Goal: Obtain resource: Download file/media

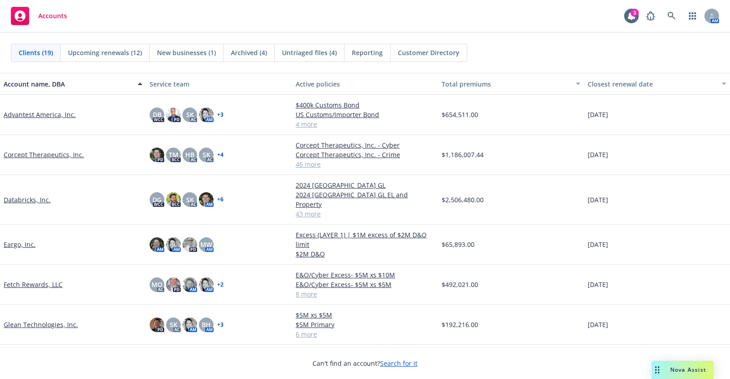
click at [54, 149] on body "Accounts 3 AM Clients (19) Upcoming renewals (12) New businesses (1) Archived (…" at bounding box center [365, 189] width 730 height 379
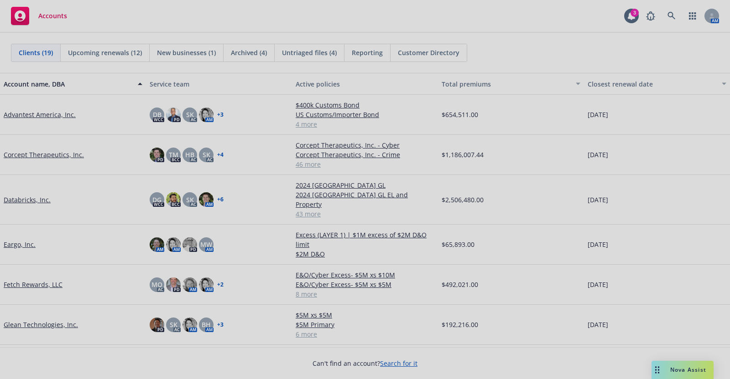
click at [57, 155] on div at bounding box center [365, 189] width 730 height 379
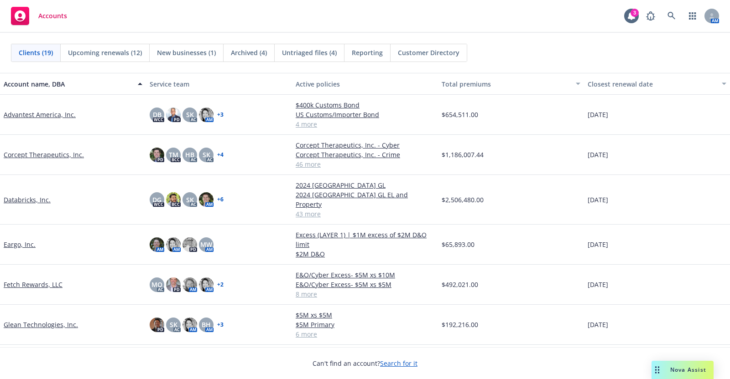
click at [57, 152] on link "Corcept Therapeutics, Inc." at bounding box center [44, 155] width 80 height 10
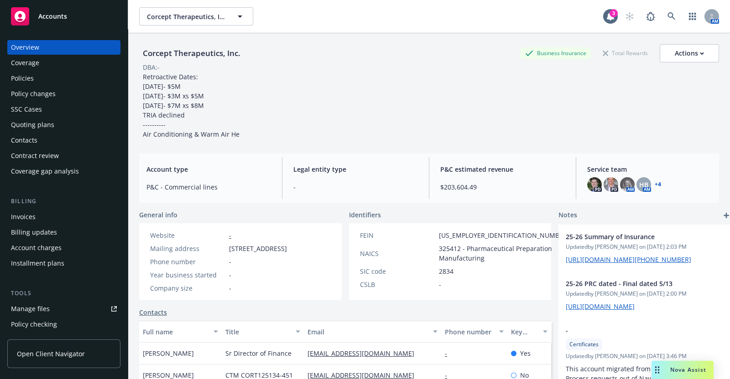
click at [24, 74] on div "Policies" at bounding box center [22, 78] width 23 height 15
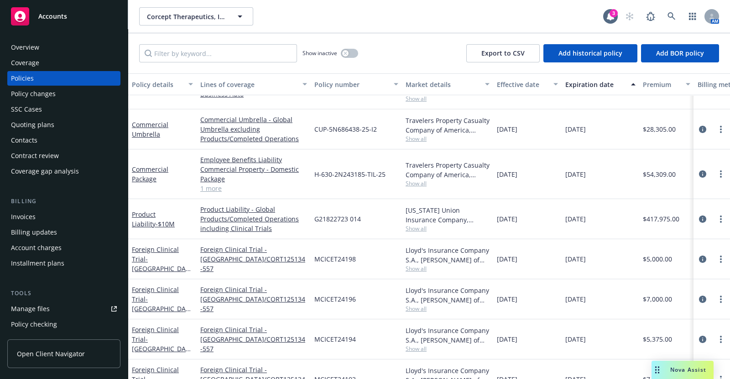
scroll to position [761, 0]
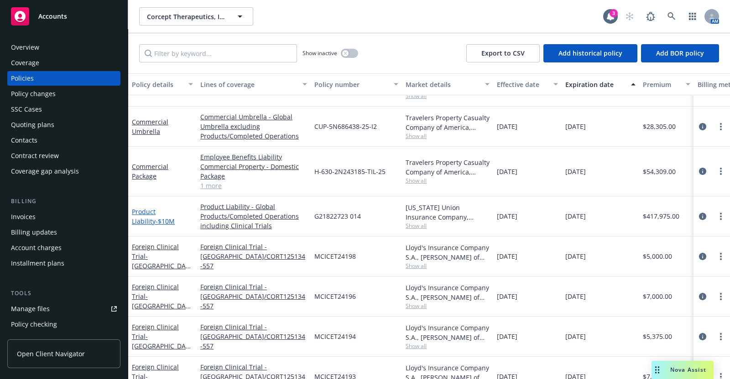
click at [167, 211] on link "Product Liability - $10M" at bounding box center [153, 216] width 43 height 18
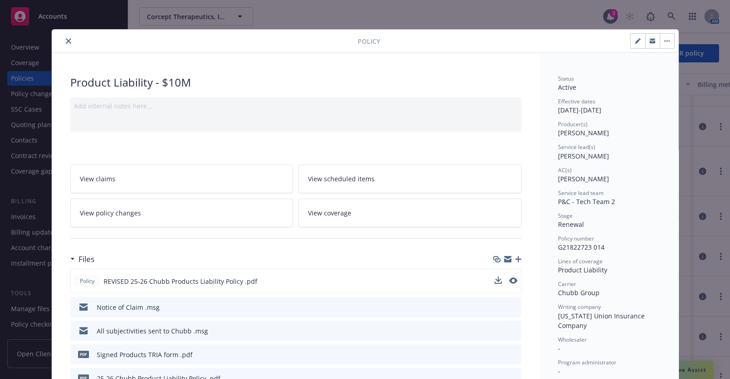
click at [507, 275] on div "Policy REVISED 25-26 Chubb Products Liability Policy .pdf" at bounding box center [295, 281] width 451 height 25
